Goal: Task Accomplishment & Management: Use online tool/utility

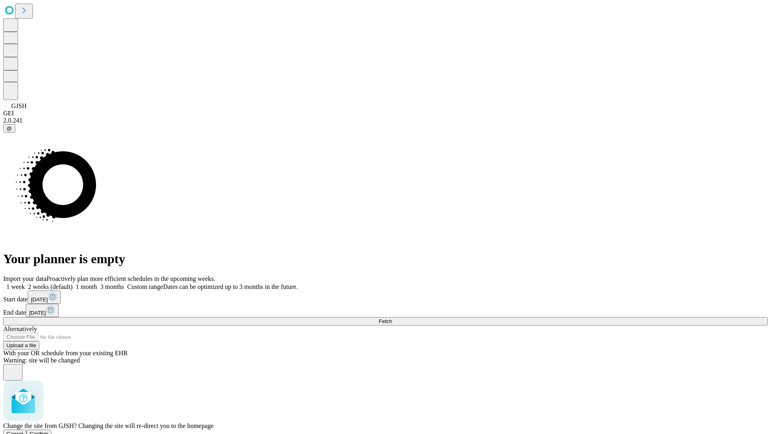
click at [49, 431] on span "Confirm" at bounding box center [39, 434] width 19 height 6
click at [97, 283] on label "1 month" at bounding box center [85, 286] width 25 height 7
click at [392, 318] on span "Fetch" at bounding box center [385, 321] width 13 height 6
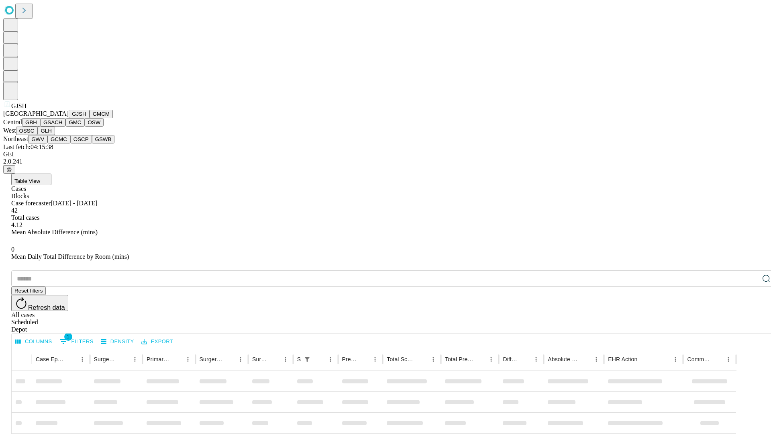
click at [90, 118] on button "GMCM" at bounding box center [101, 114] width 23 height 8
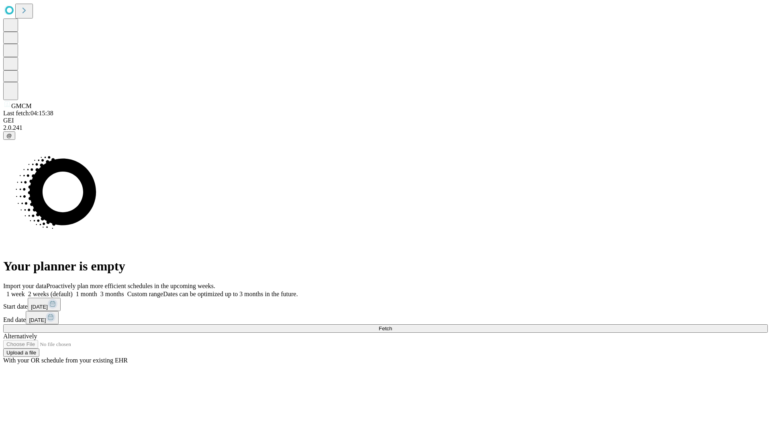
click at [97, 290] on label "1 month" at bounding box center [85, 293] width 25 height 7
click at [392, 325] on span "Fetch" at bounding box center [385, 328] width 13 height 6
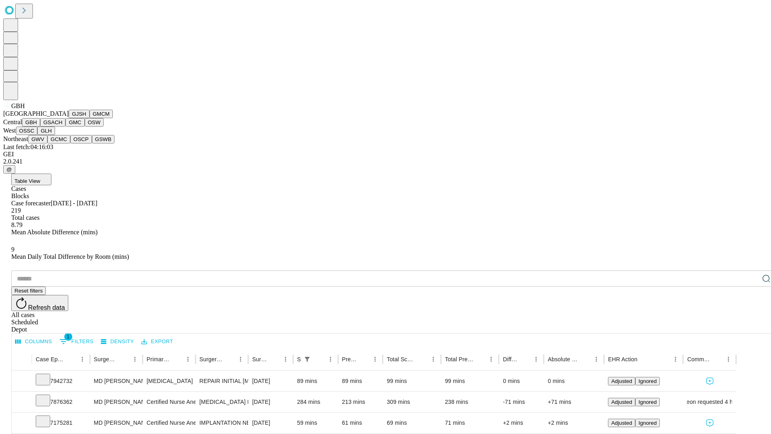
click at [62, 127] on button "GSACH" at bounding box center [52, 122] width 25 height 8
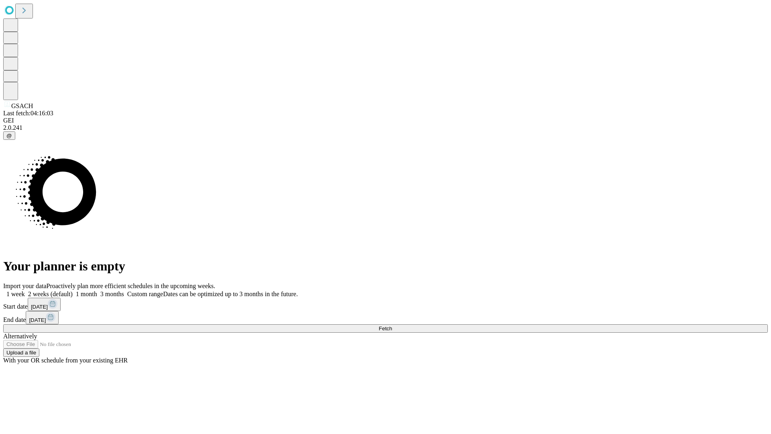
click at [97, 290] on label "1 month" at bounding box center [85, 293] width 25 height 7
click at [392, 325] on span "Fetch" at bounding box center [385, 328] width 13 height 6
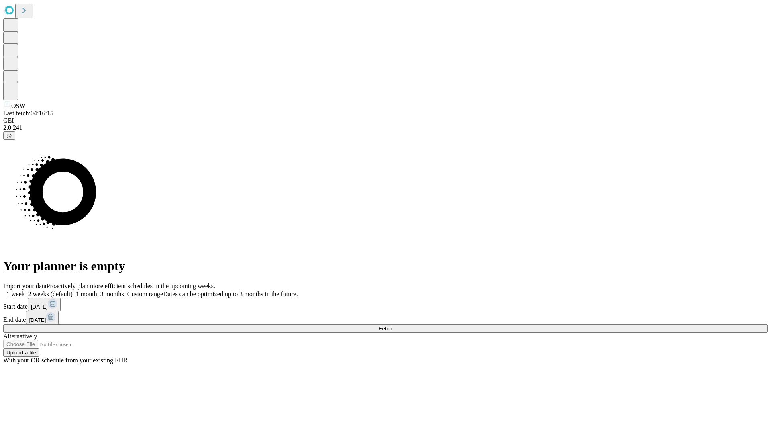
click at [97, 290] on label "1 month" at bounding box center [85, 293] width 25 height 7
click at [392, 325] on span "Fetch" at bounding box center [385, 328] width 13 height 6
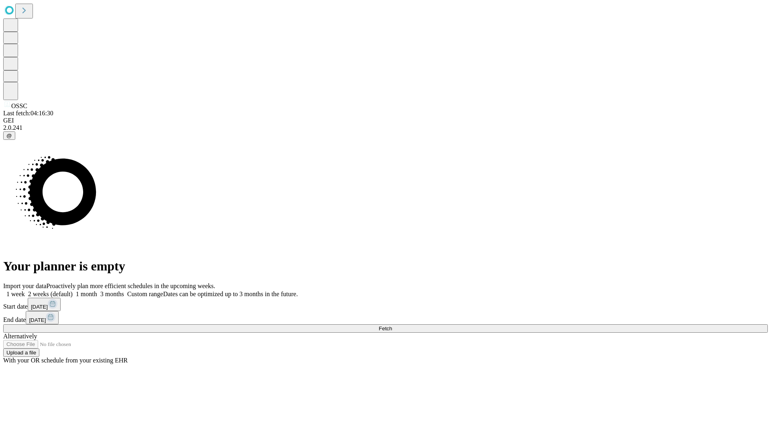
click at [97, 290] on label "1 month" at bounding box center [85, 293] width 25 height 7
click at [392, 325] on span "Fetch" at bounding box center [385, 328] width 13 height 6
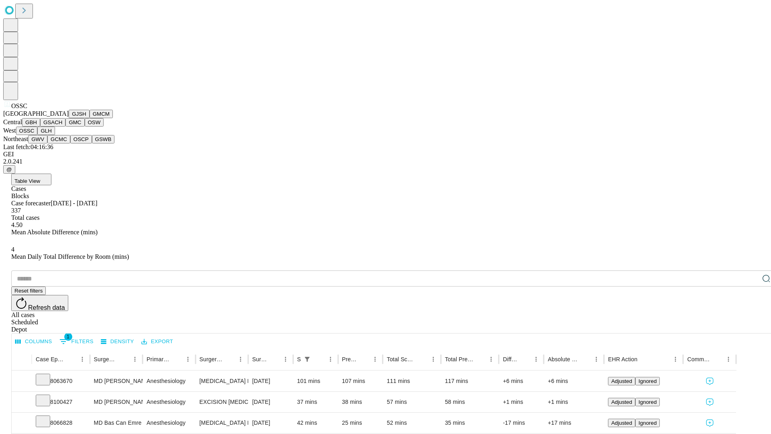
click at [55, 135] on button "GLH" at bounding box center [45, 131] width 17 height 8
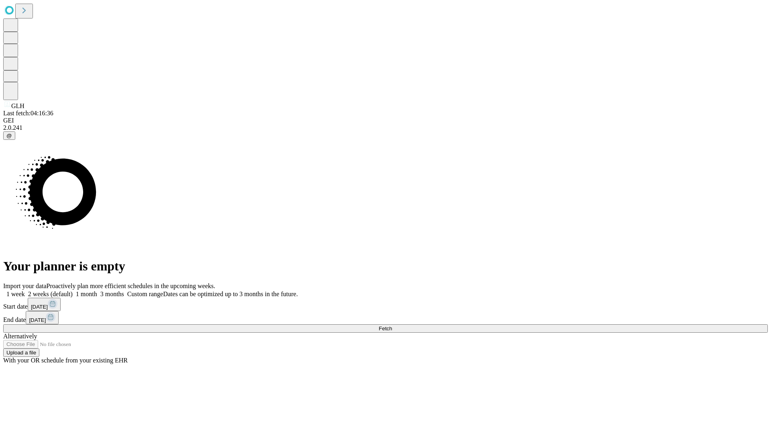
click at [97, 290] on label "1 month" at bounding box center [85, 293] width 25 height 7
click at [392, 325] on span "Fetch" at bounding box center [385, 328] width 13 height 6
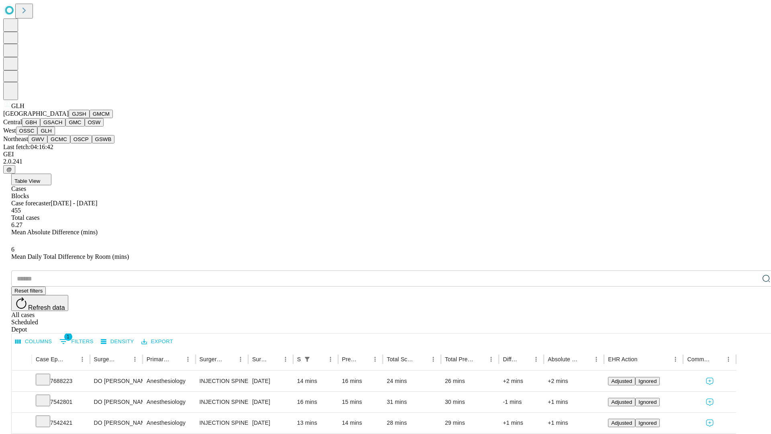
click at [47, 143] on button "GWV" at bounding box center [37, 139] width 19 height 8
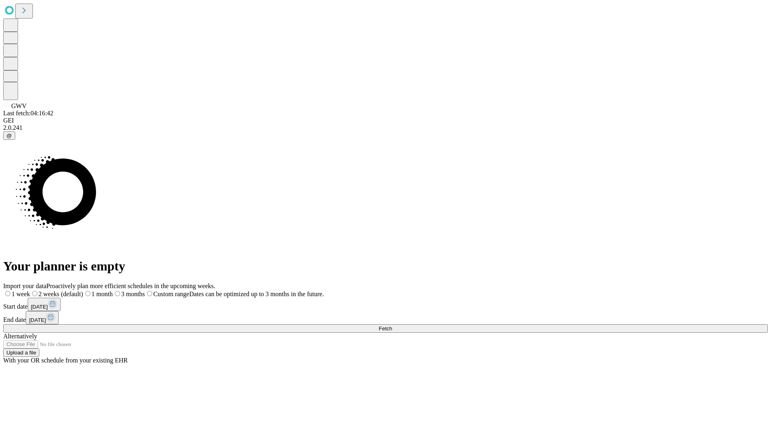
click at [113, 290] on label "1 month" at bounding box center [98, 293] width 30 height 7
click at [392, 325] on span "Fetch" at bounding box center [385, 328] width 13 height 6
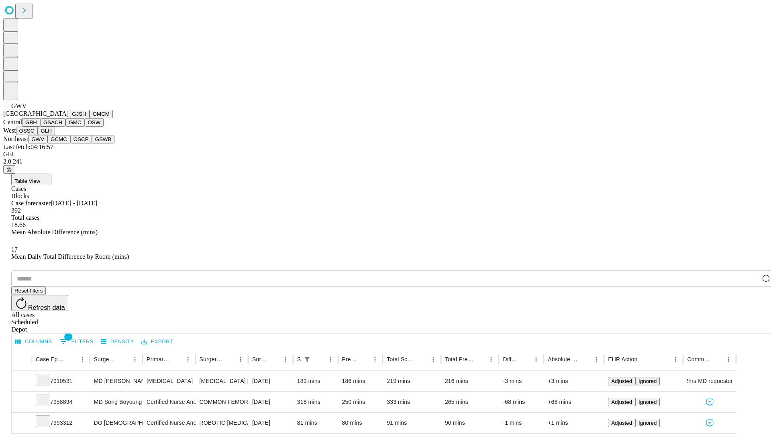
click at [62, 143] on button "GCMC" at bounding box center [58, 139] width 23 height 8
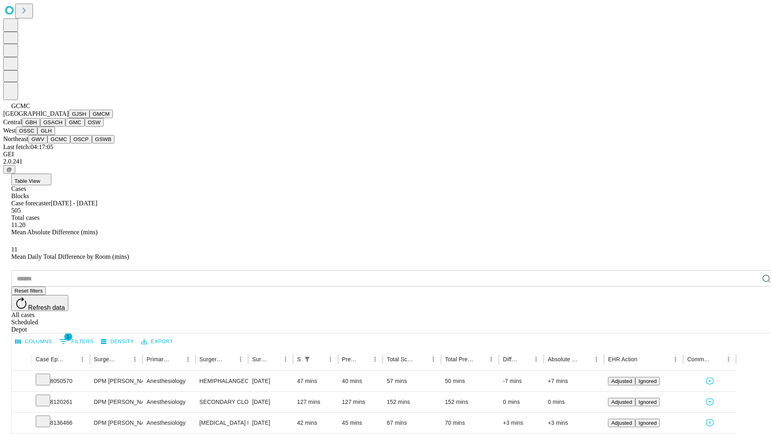
click at [70, 143] on button "OSCP" at bounding box center [81, 139] width 22 height 8
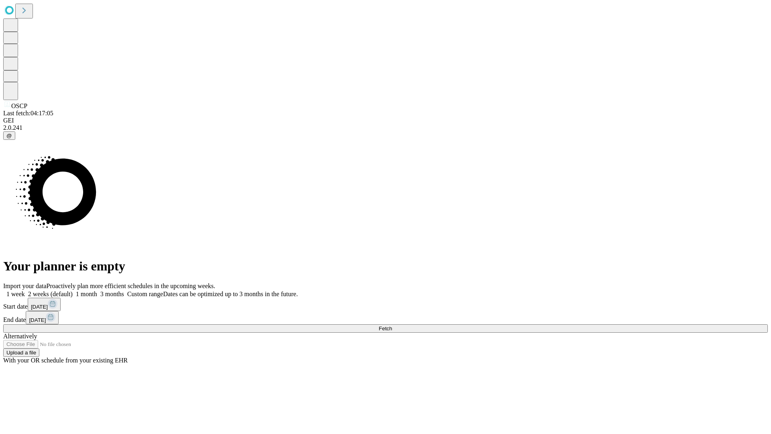
click at [97, 290] on label "1 month" at bounding box center [85, 293] width 25 height 7
click at [392, 325] on span "Fetch" at bounding box center [385, 328] width 13 height 6
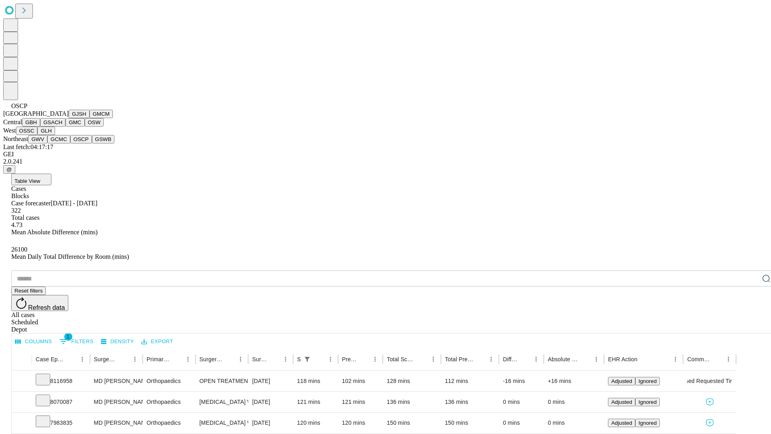
click at [92, 143] on button "GSWB" at bounding box center [103, 139] width 23 height 8
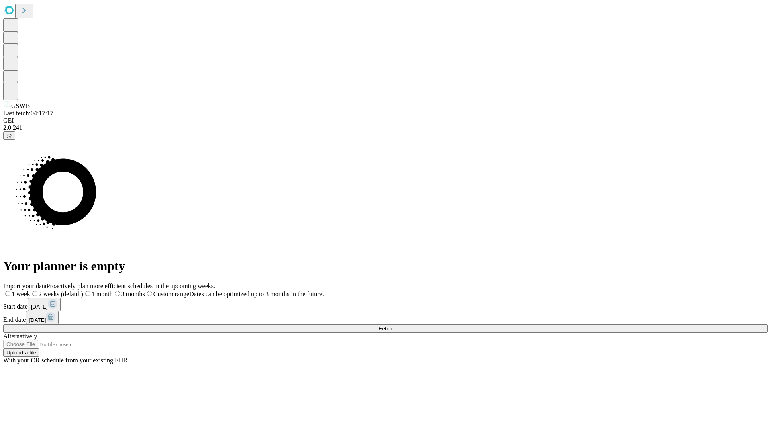
click at [113, 290] on label "1 month" at bounding box center [98, 293] width 30 height 7
click at [392, 325] on span "Fetch" at bounding box center [385, 328] width 13 height 6
